Goal: Task Accomplishment & Management: Use online tool/utility

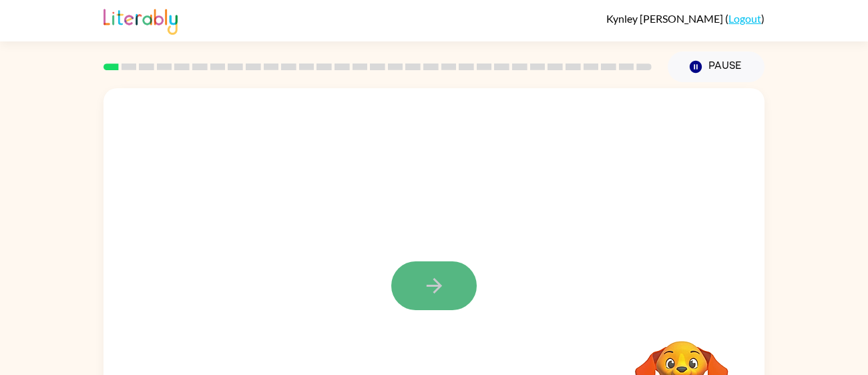
click at [421, 302] on button "button" at bounding box center [433, 285] width 85 height 49
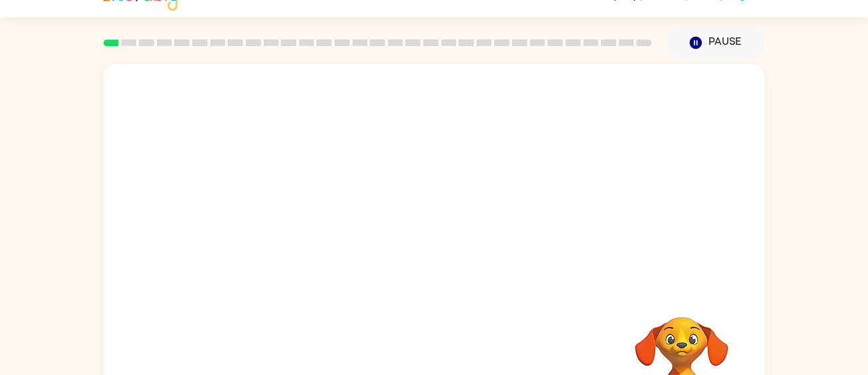
scroll to position [26, 0]
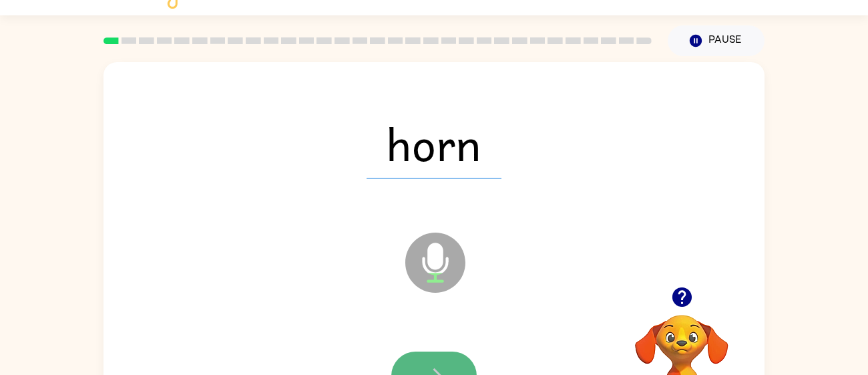
click at [417, 351] on button "button" at bounding box center [433, 375] width 85 height 49
click at [423, 354] on button "button" at bounding box center [433, 375] width 85 height 49
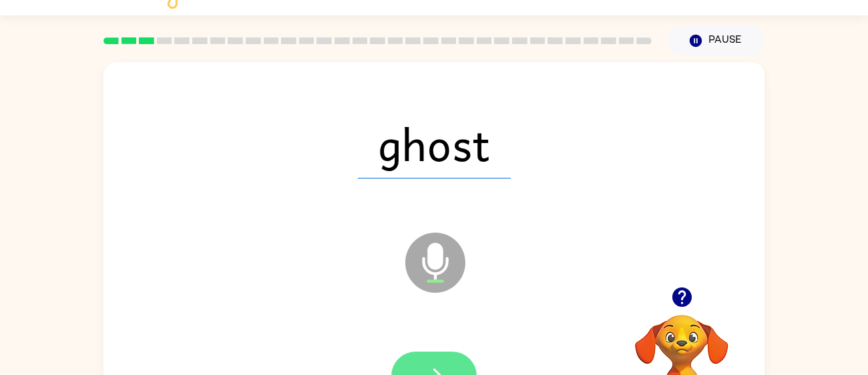
click at [425, 358] on button "button" at bounding box center [433, 375] width 85 height 49
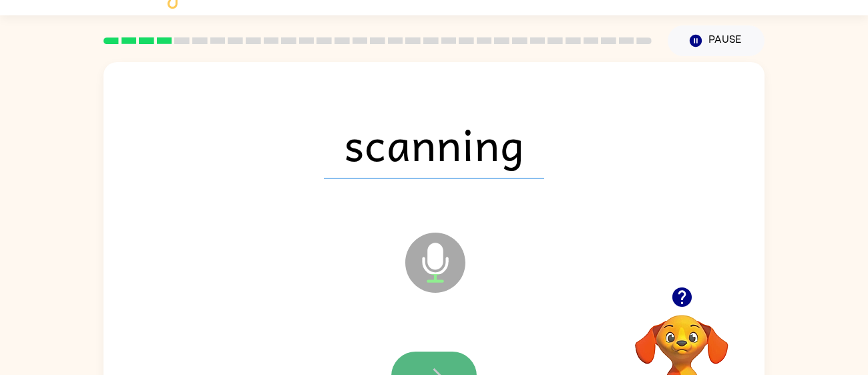
click at [426, 358] on button "button" at bounding box center [433, 375] width 85 height 49
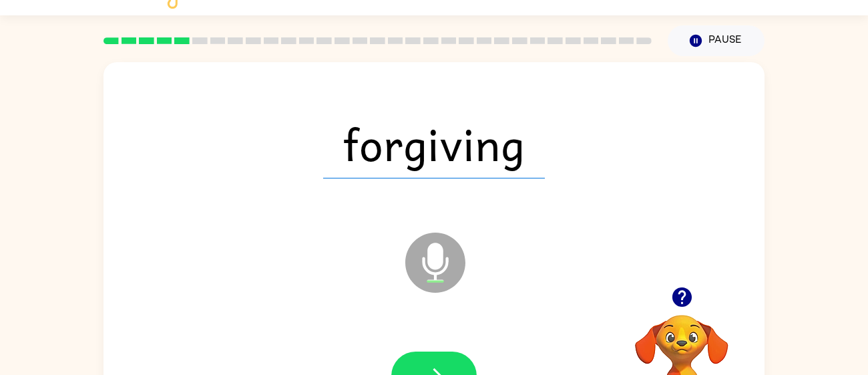
click at [426, 358] on button "button" at bounding box center [433, 375] width 85 height 49
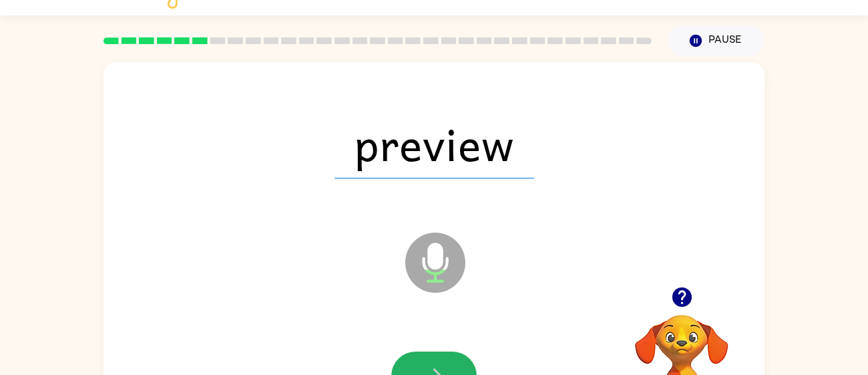
click at [426, 358] on button "button" at bounding box center [433, 375] width 85 height 49
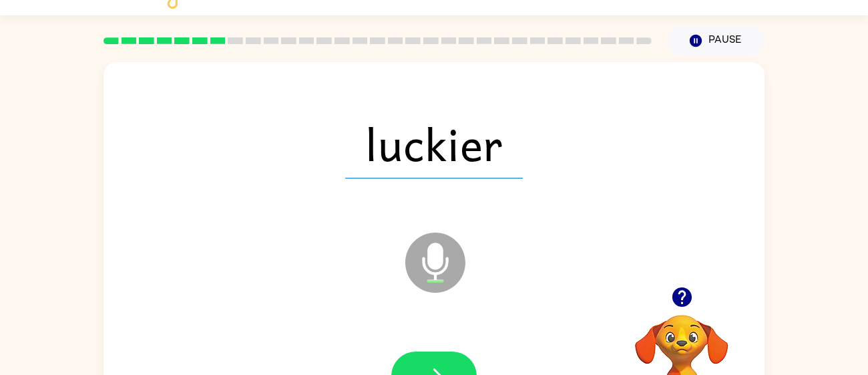
click at [426, 358] on button "button" at bounding box center [433, 375] width 85 height 49
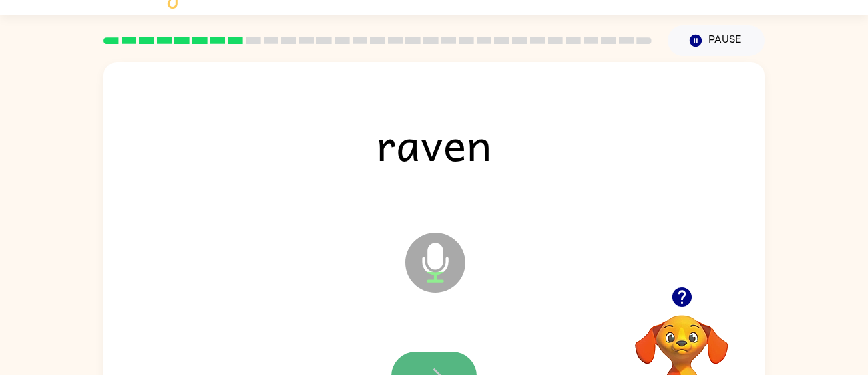
click at [429, 360] on button "button" at bounding box center [433, 375] width 85 height 49
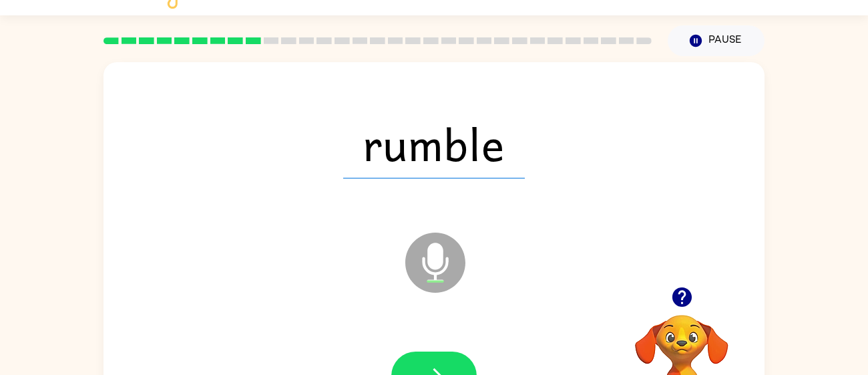
click at [429, 360] on button "button" at bounding box center [433, 375] width 85 height 49
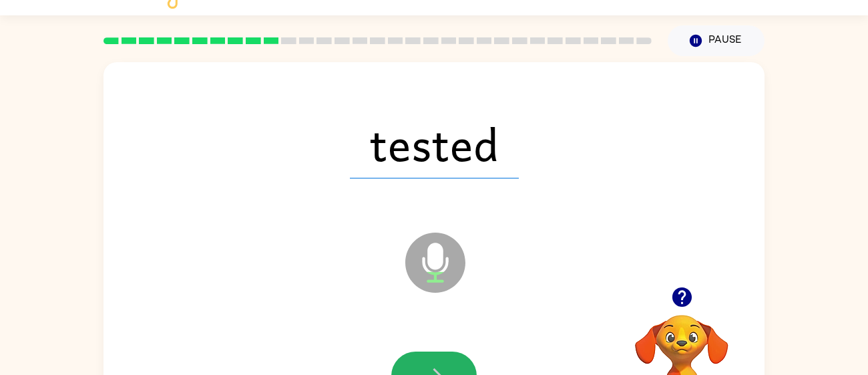
click at [429, 360] on button "button" at bounding box center [433, 375] width 85 height 49
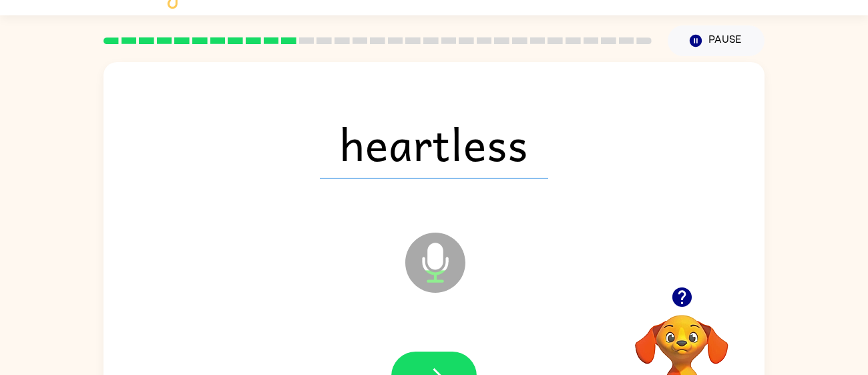
click at [429, 360] on button "button" at bounding box center [433, 375] width 85 height 49
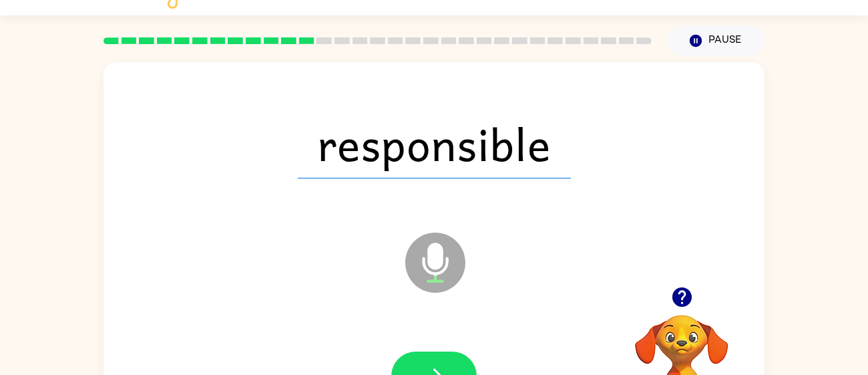
click at [429, 360] on button "button" at bounding box center [433, 375] width 85 height 49
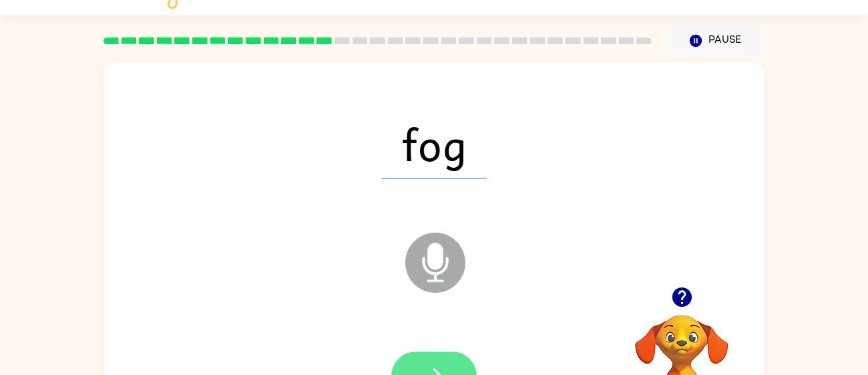
click at [424, 361] on button "button" at bounding box center [433, 375] width 85 height 49
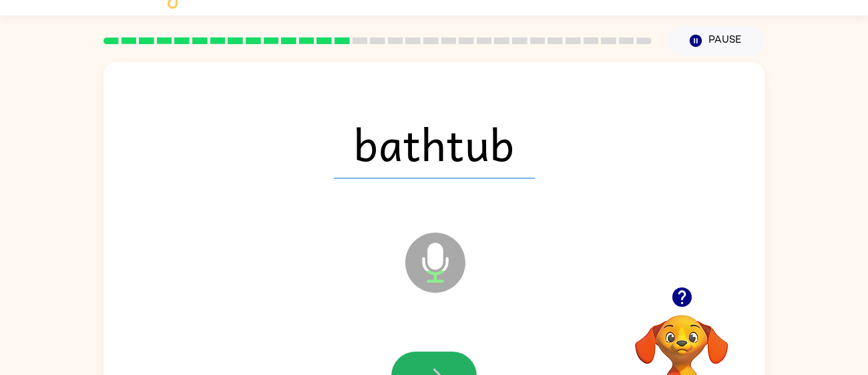
click at [424, 361] on button "button" at bounding box center [433, 375] width 85 height 49
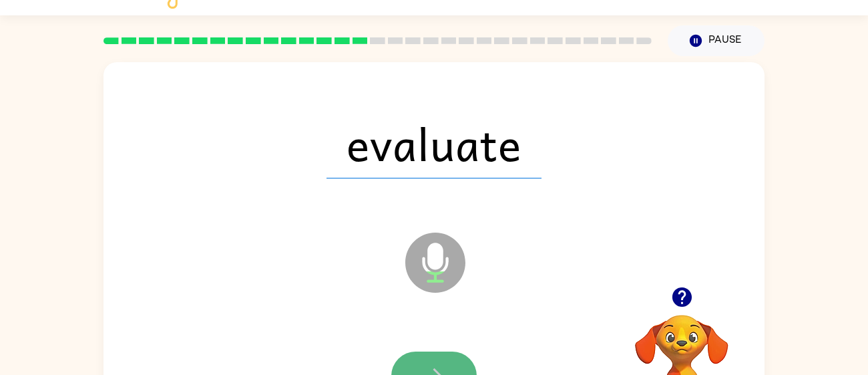
click at [430, 359] on button "button" at bounding box center [433, 375] width 85 height 49
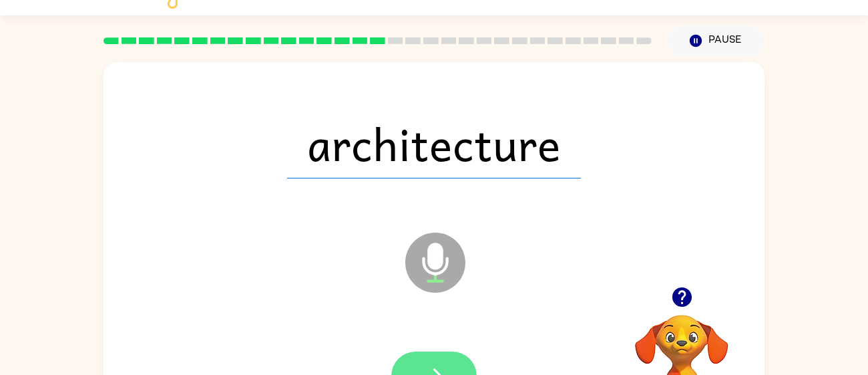
click at [421, 351] on button "button" at bounding box center [433, 375] width 85 height 49
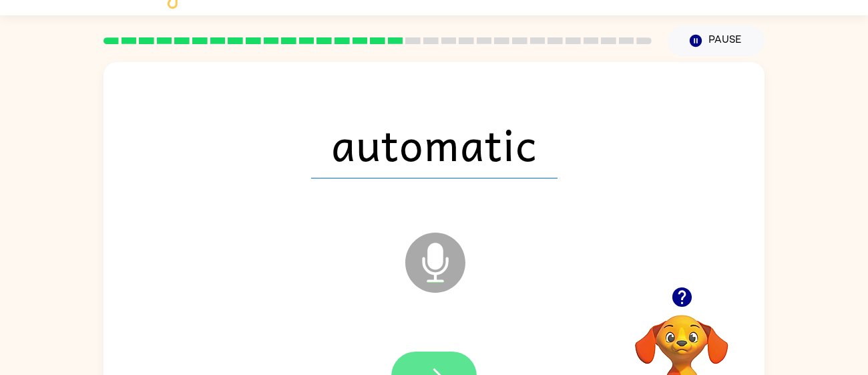
click at [417, 356] on button "button" at bounding box center [433, 375] width 85 height 49
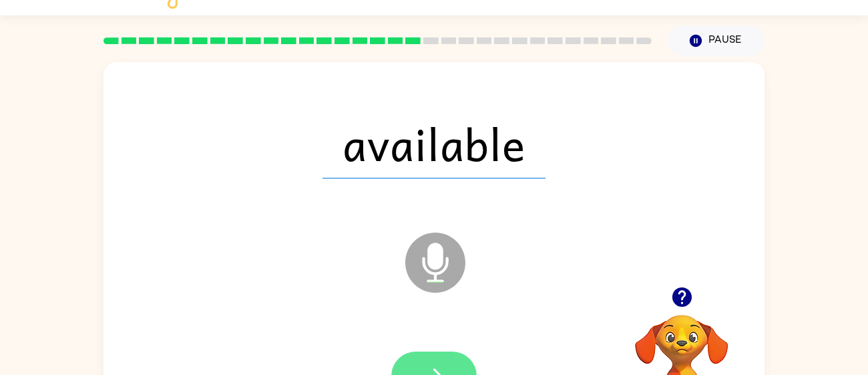
click at [434, 365] on icon "button" at bounding box center [434, 375] width 23 height 23
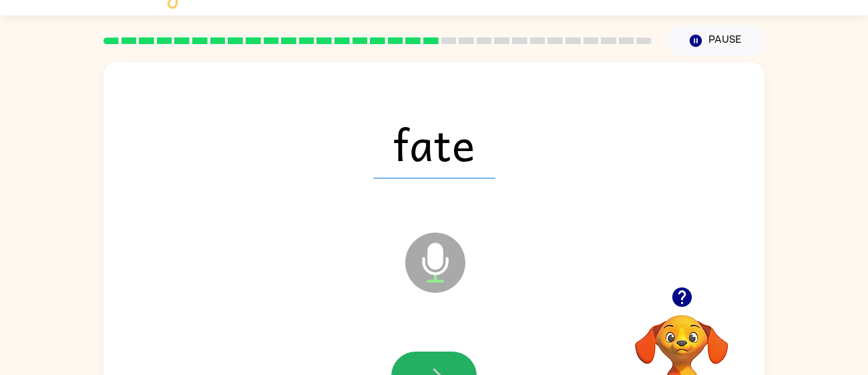
click at [434, 365] on icon "button" at bounding box center [434, 375] width 23 height 23
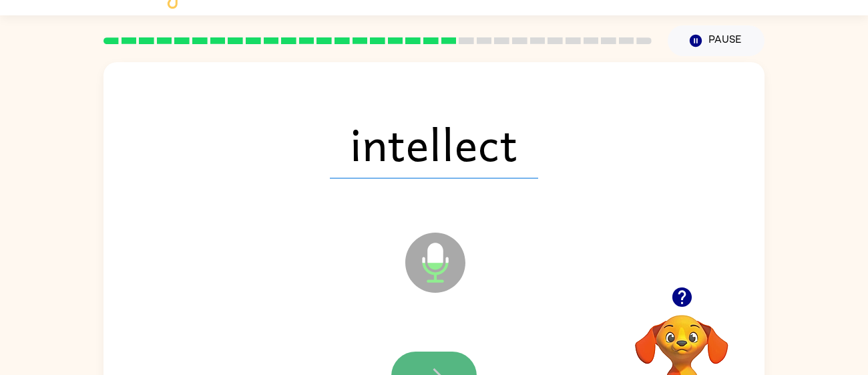
click at [431, 360] on button "button" at bounding box center [433, 375] width 85 height 49
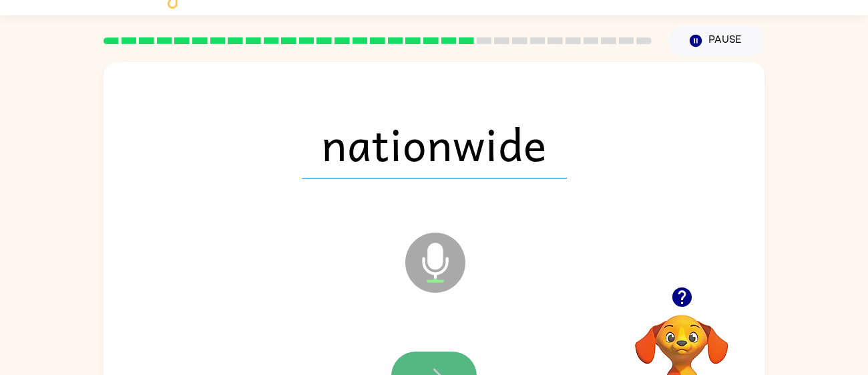
click at [435, 361] on button "button" at bounding box center [433, 375] width 85 height 49
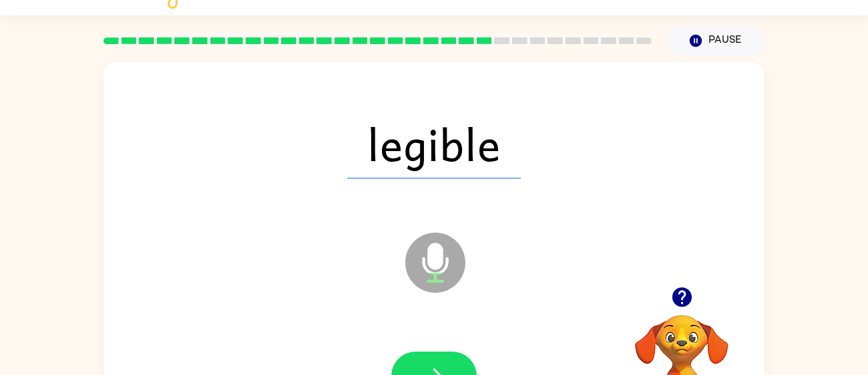
click at [415, 348] on div at bounding box center [434, 375] width 634 height 109
click at [426, 359] on button "button" at bounding box center [433, 375] width 85 height 49
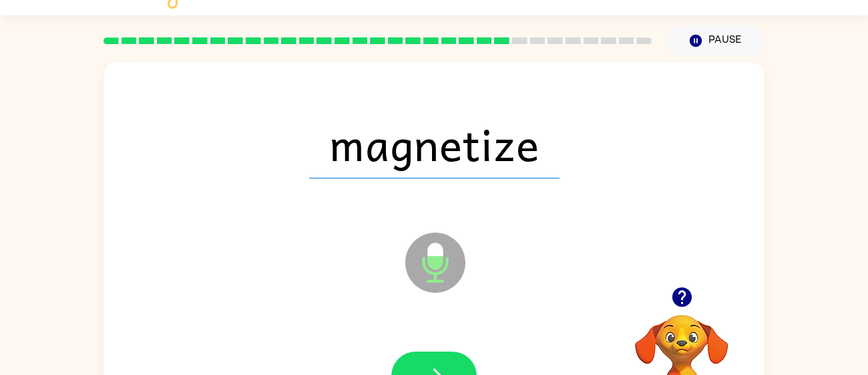
click at [426, 359] on button "button" at bounding box center [433, 375] width 85 height 49
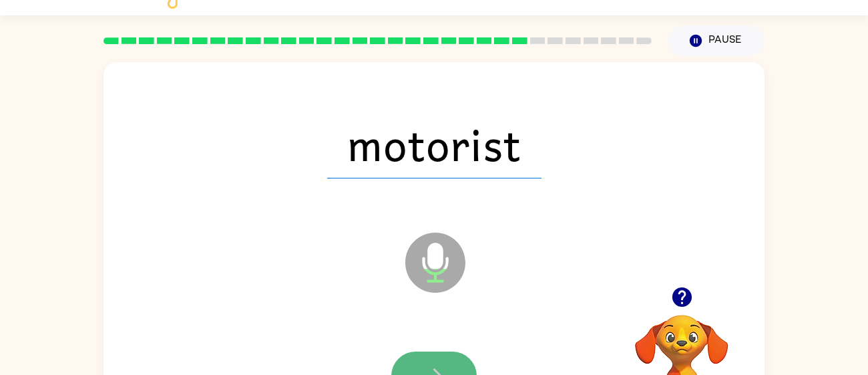
click at [426, 365] on icon "button" at bounding box center [434, 375] width 23 height 23
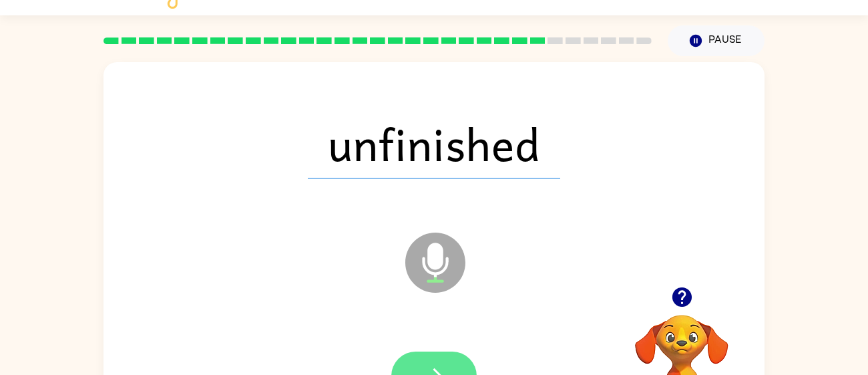
click at [428, 352] on button "button" at bounding box center [433, 375] width 85 height 49
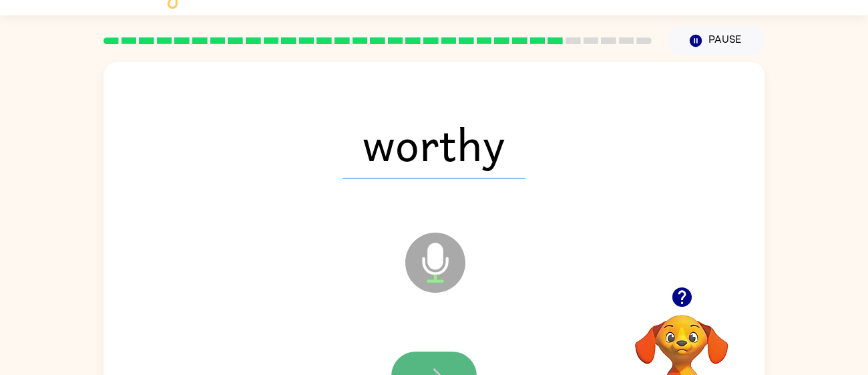
click at [428, 352] on button "button" at bounding box center [433, 375] width 85 height 49
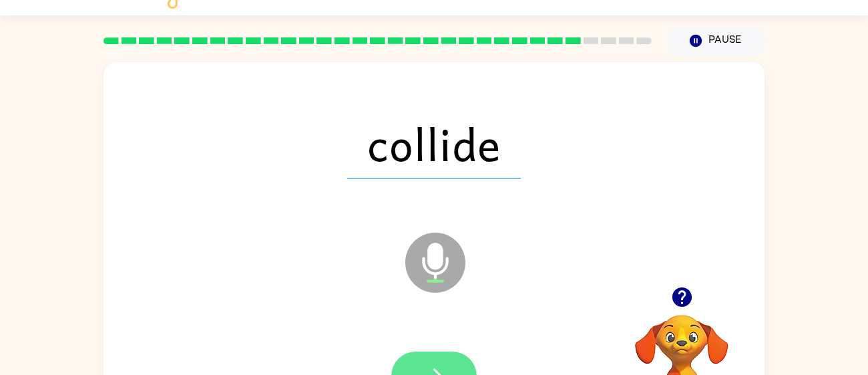
click at [436, 354] on button "button" at bounding box center [433, 375] width 85 height 49
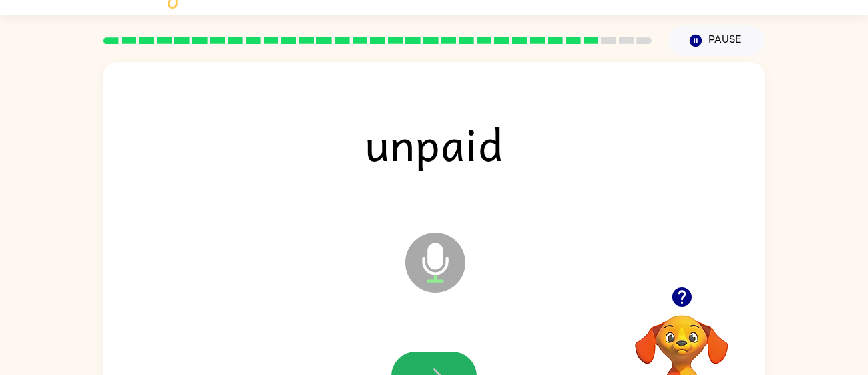
click at [436, 354] on button "button" at bounding box center [433, 375] width 85 height 49
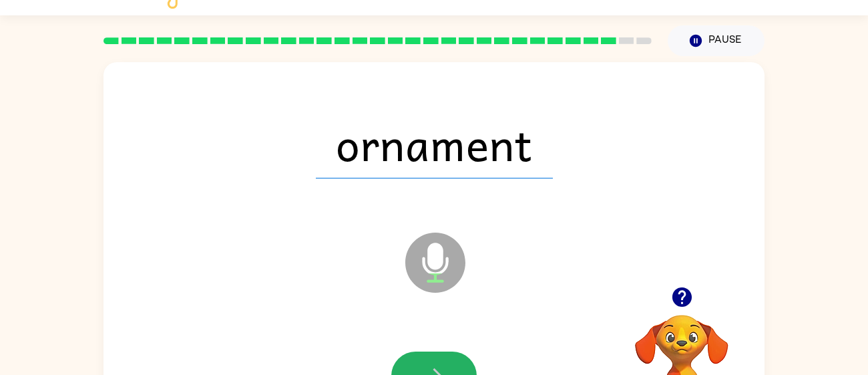
click at [436, 354] on button "button" at bounding box center [433, 375] width 85 height 49
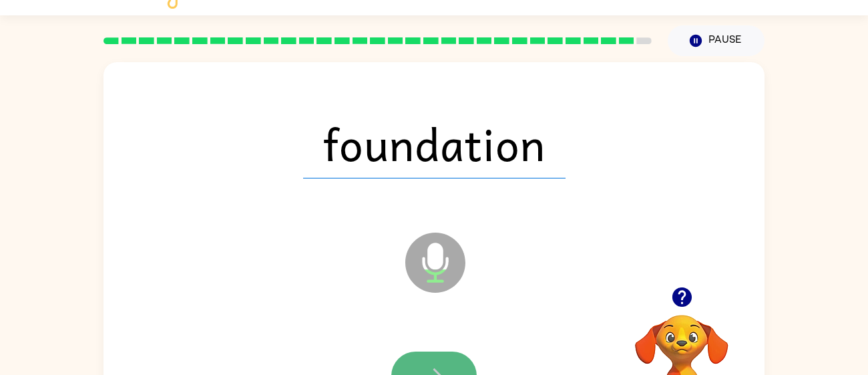
click at [438, 355] on button "button" at bounding box center [433, 375] width 85 height 49
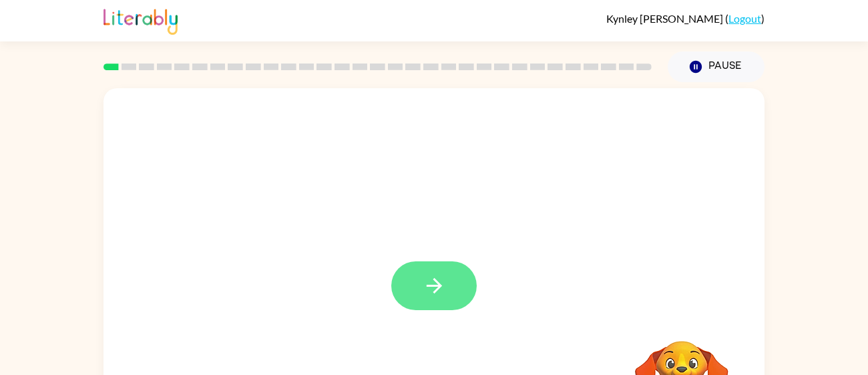
click at [465, 290] on button "button" at bounding box center [433, 285] width 85 height 49
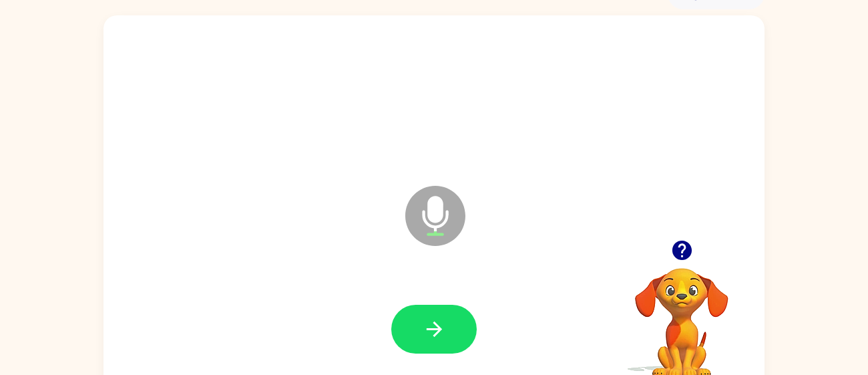
scroll to position [79, 0]
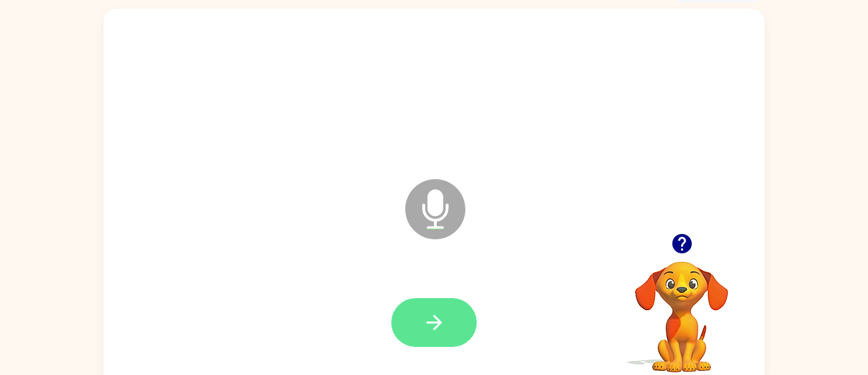
click at [436, 325] on icon "button" at bounding box center [433, 321] width 15 height 15
click at [439, 328] on icon "button" at bounding box center [434, 321] width 23 height 23
click at [674, 240] on icon "button" at bounding box center [681, 243] width 19 height 19
click at [678, 241] on icon "button" at bounding box center [681, 243] width 19 height 19
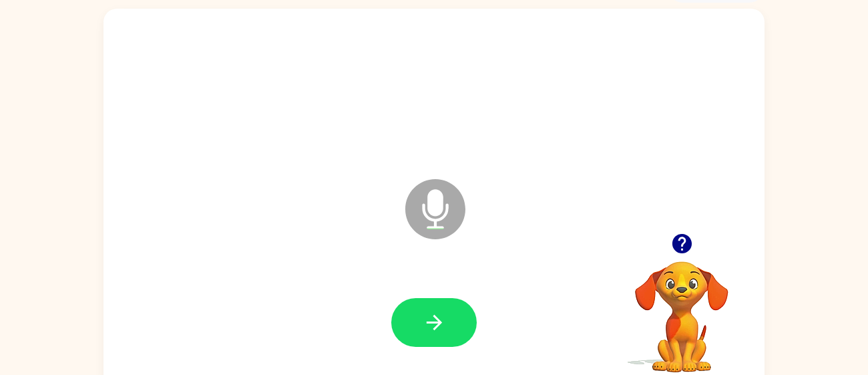
click at [678, 241] on icon "button" at bounding box center [681, 243] width 19 height 19
click at [459, 336] on button "button" at bounding box center [433, 322] width 85 height 49
click at [460, 336] on button "button" at bounding box center [433, 322] width 85 height 49
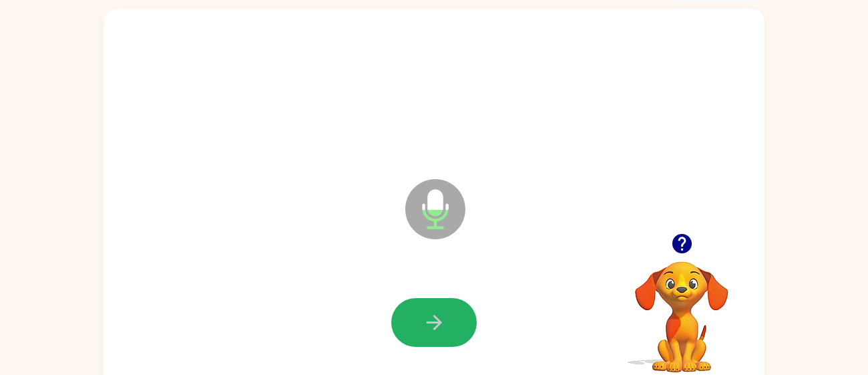
click at [460, 336] on button "button" at bounding box center [433, 322] width 85 height 49
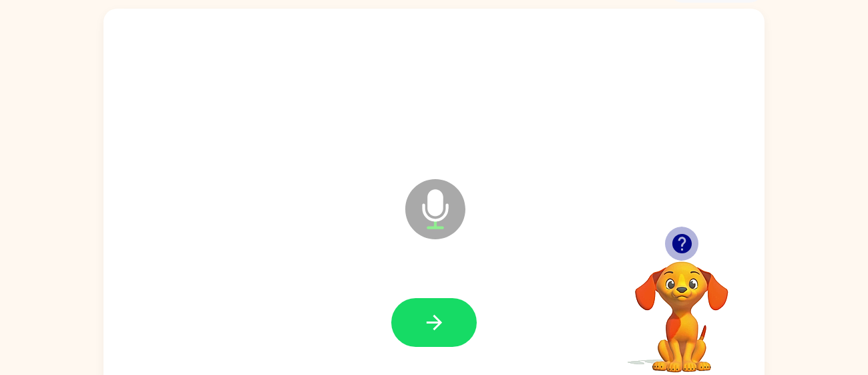
click at [697, 248] on button "button" at bounding box center [682, 243] width 34 height 34
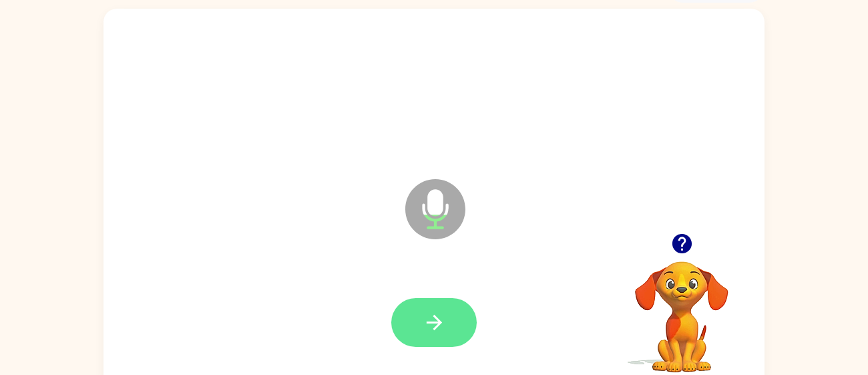
click at [449, 321] on button "button" at bounding box center [433, 322] width 85 height 49
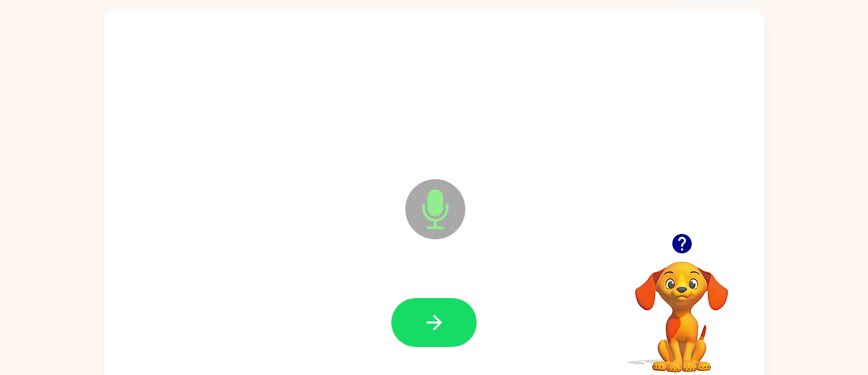
click at [449, 321] on button "button" at bounding box center [433, 322] width 85 height 49
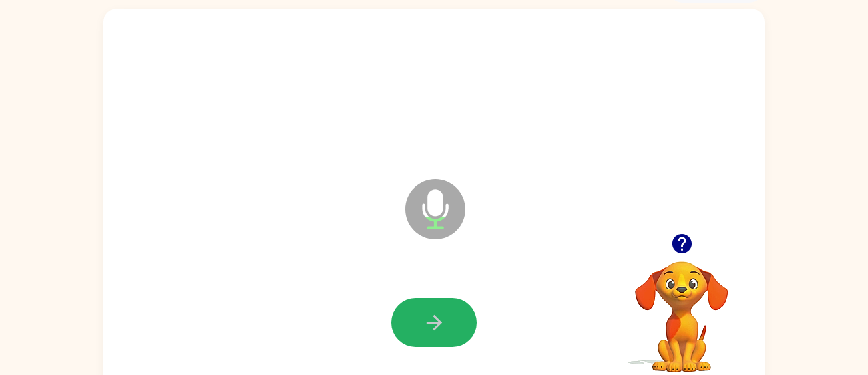
click at [449, 321] on button "button" at bounding box center [433, 322] width 85 height 49
click at [423, 310] on icon "button" at bounding box center [434, 321] width 23 height 23
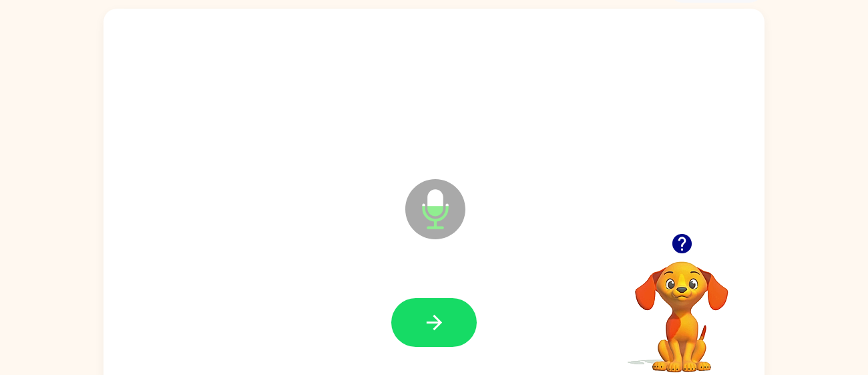
click at [423, 310] on icon "button" at bounding box center [434, 321] width 23 height 23
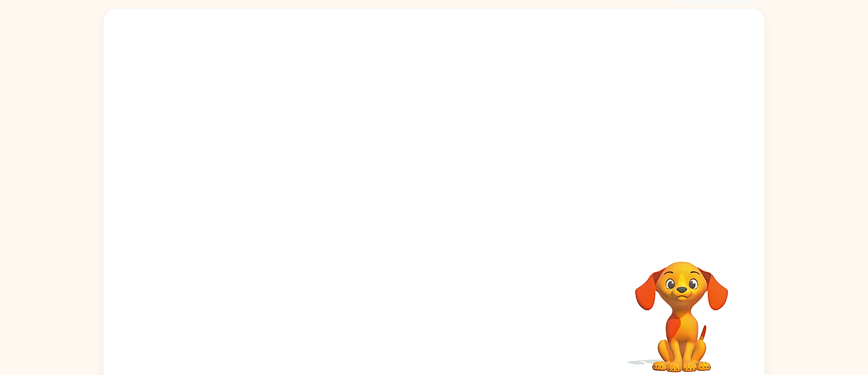
scroll to position [95, 0]
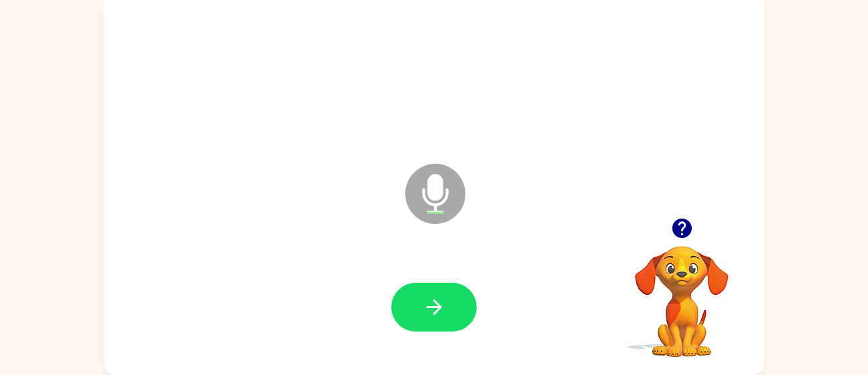
click at [684, 226] on icon "button" at bounding box center [681, 227] width 23 height 23
click at [434, 298] on icon "button" at bounding box center [434, 306] width 23 height 23
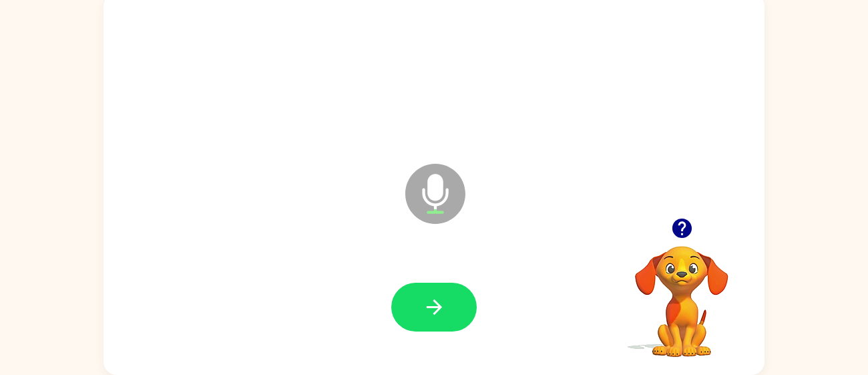
click at [434, 298] on icon "button" at bounding box center [434, 306] width 23 height 23
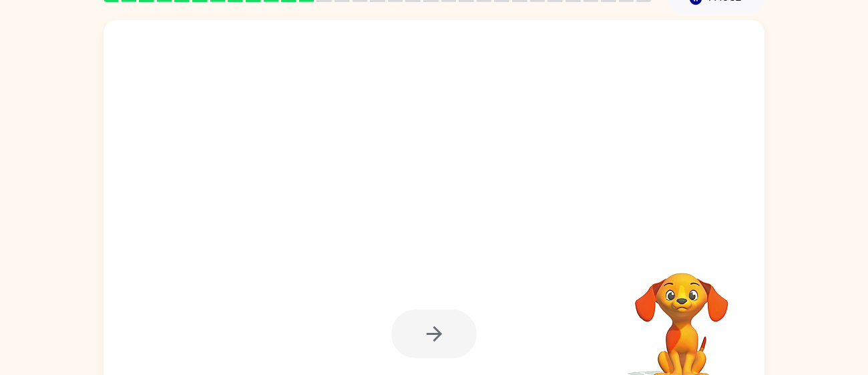
scroll to position [41, 0]
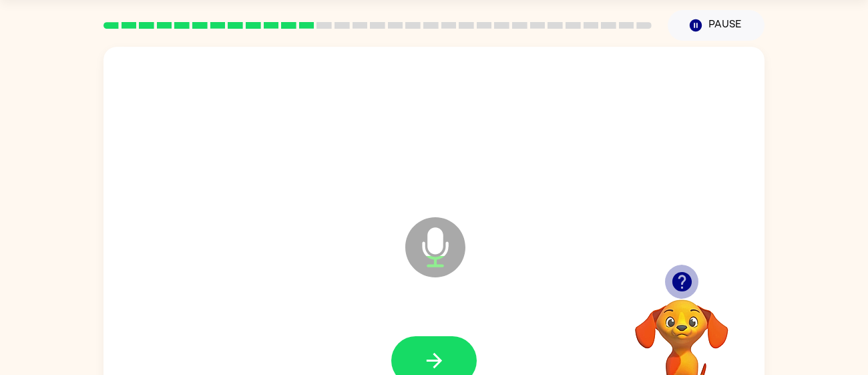
click at [684, 280] on icon "button" at bounding box center [681, 281] width 23 height 23
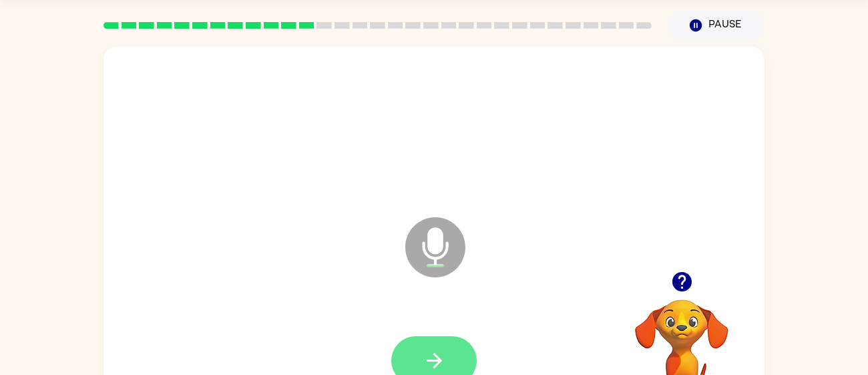
click at [459, 346] on button "button" at bounding box center [433, 360] width 85 height 49
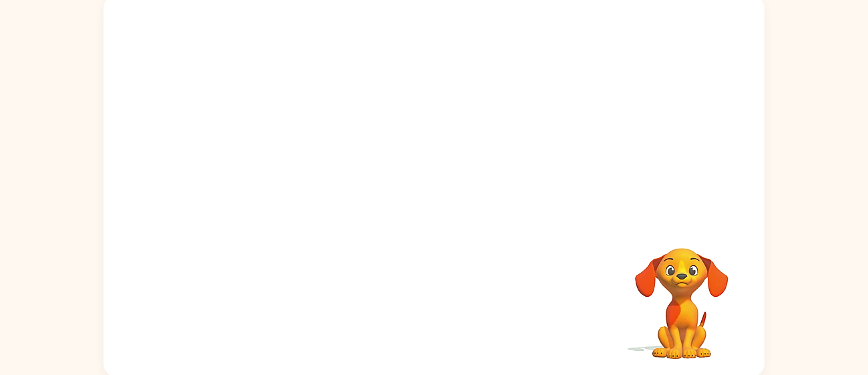
scroll to position [95, 0]
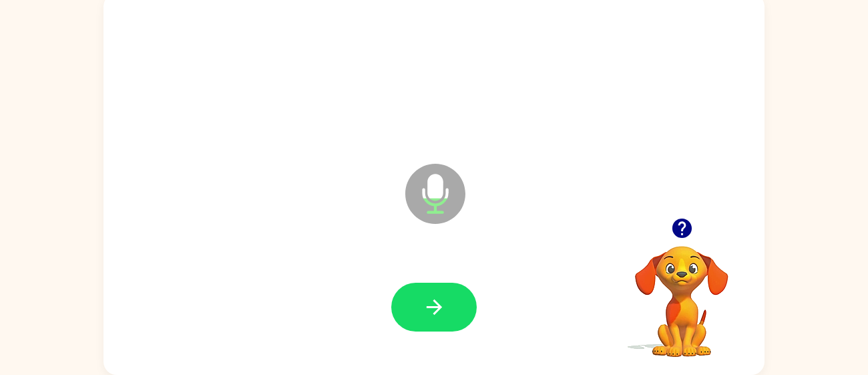
click at [447, 276] on div at bounding box center [434, 306] width 634 height 109
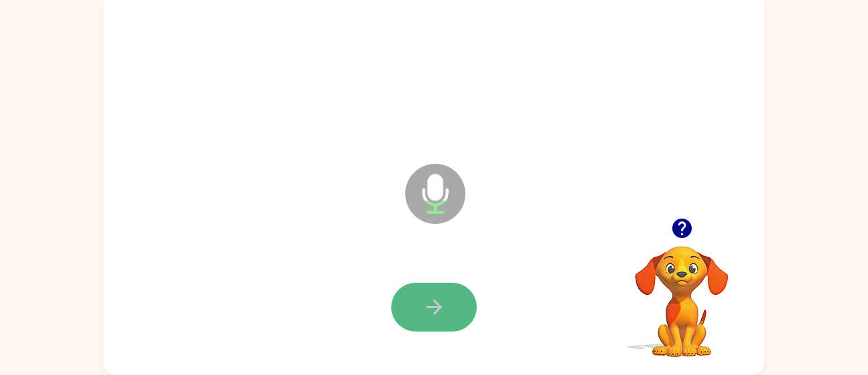
click at [445, 284] on button "button" at bounding box center [433, 306] width 85 height 49
click at [449, 306] on button "button" at bounding box center [433, 306] width 85 height 49
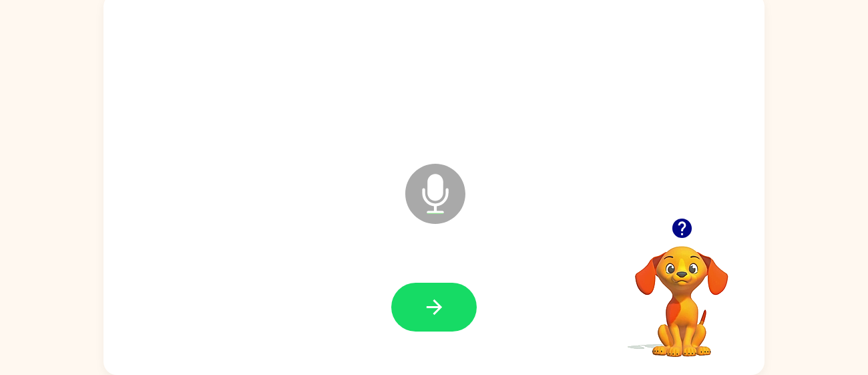
click at [449, 306] on button "button" at bounding box center [433, 306] width 85 height 49
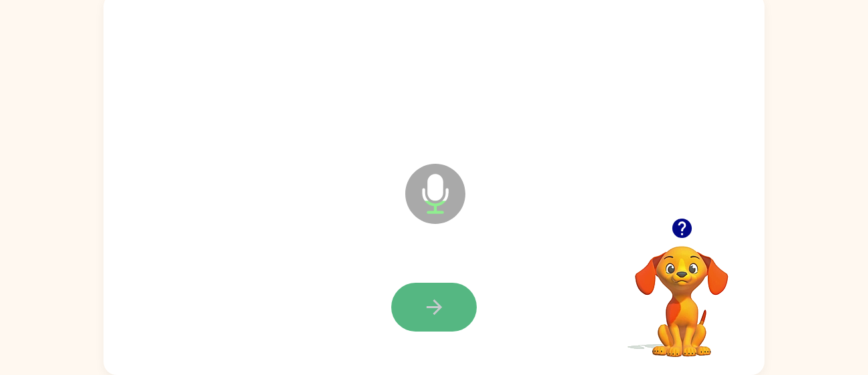
click at [455, 312] on button "button" at bounding box center [433, 306] width 85 height 49
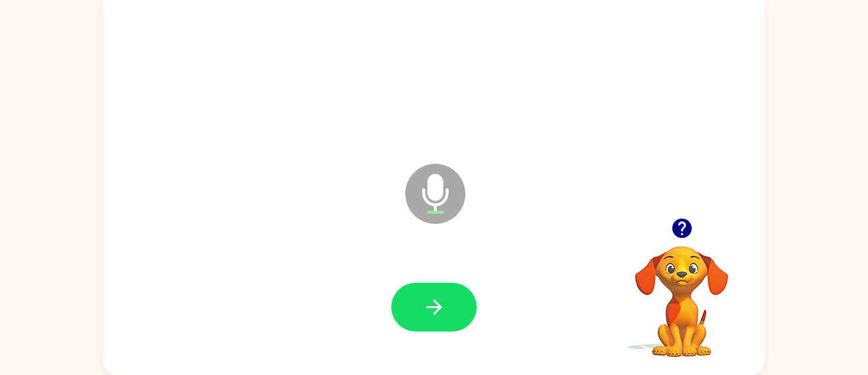
click at [455, 312] on button "button" at bounding box center [433, 306] width 85 height 49
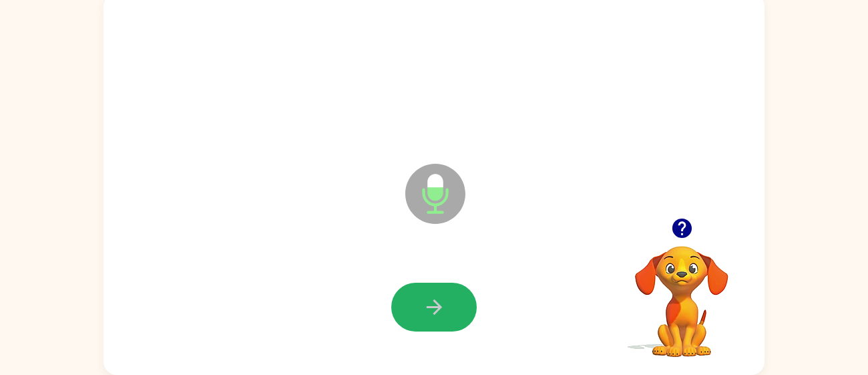
click at [455, 312] on button "button" at bounding box center [433, 306] width 85 height 49
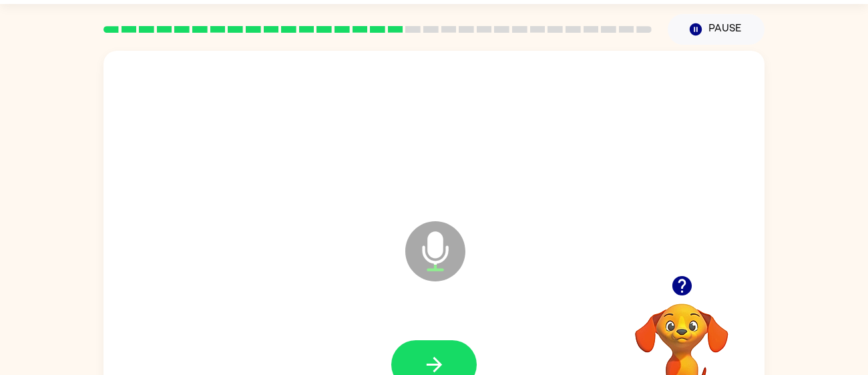
scroll to position [0, 0]
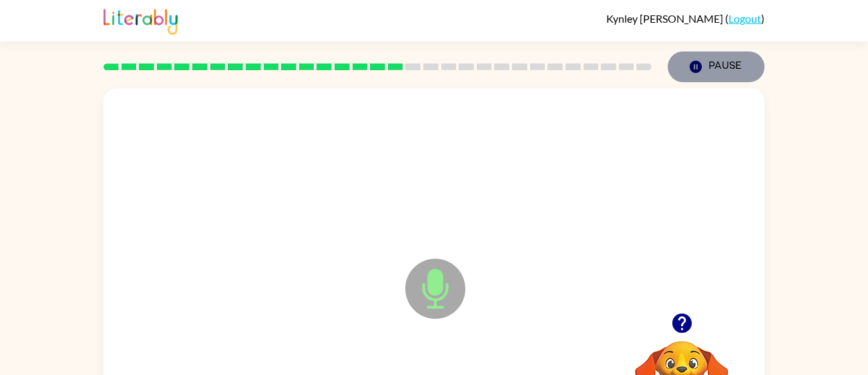
click at [703, 77] on button "Pause Pause" at bounding box center [716, 66] width 97 height 31
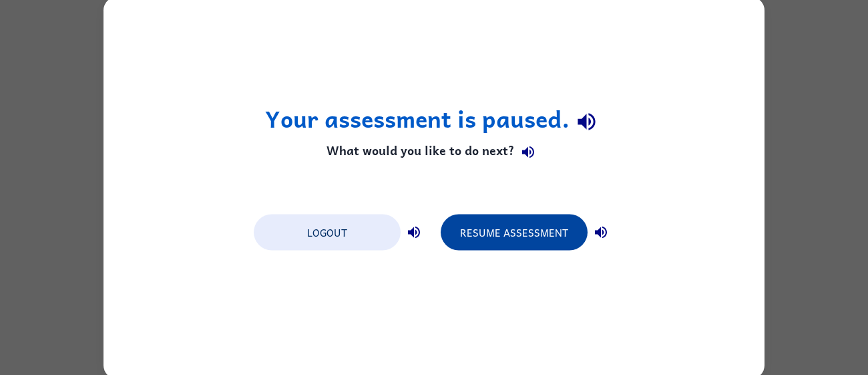
click at [477, 239] on button "Resume Assessment" at bounding box center [514, 232] width 147 height 36
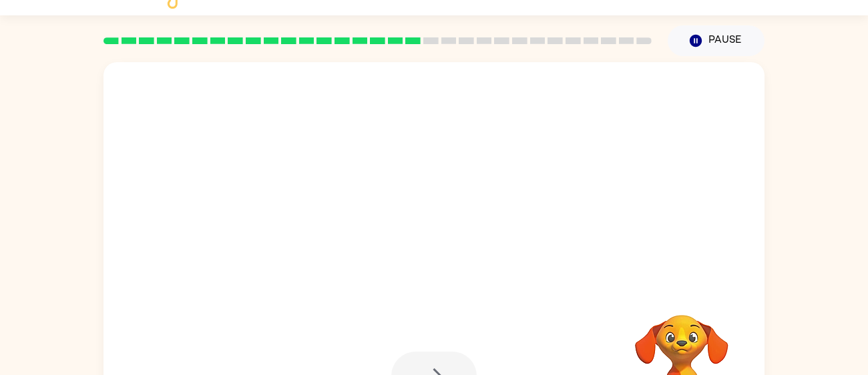
scroll to position [53, 0]
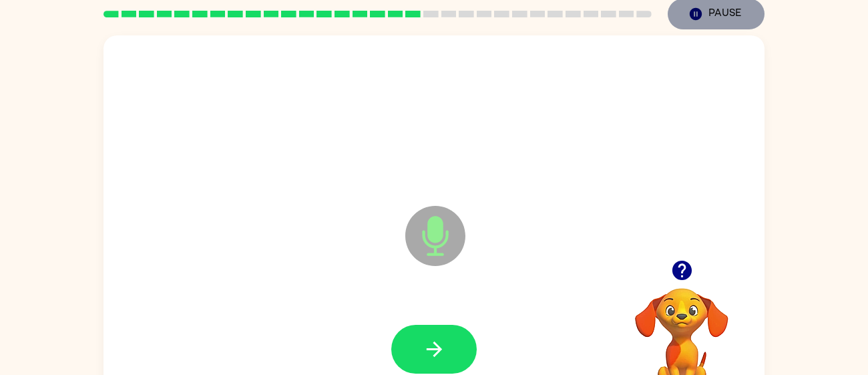
click at [725, 2] on button "Pause Pause" at bounding box center [716, 14] width 97 height 31
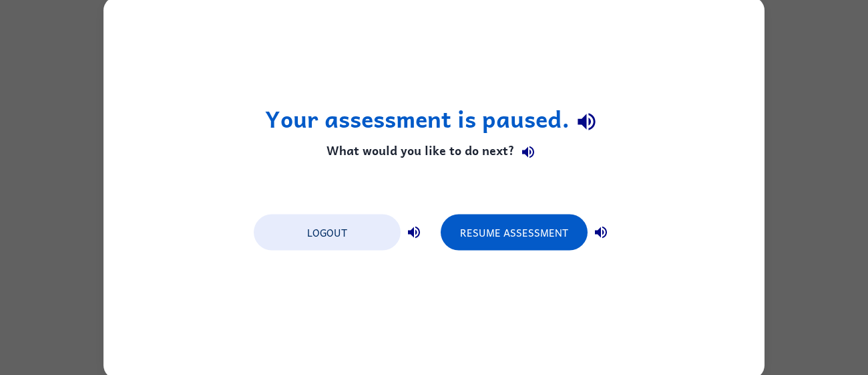
scroll to position [0, 0]
